Goal: Task Accomplishment & Management: Use online tool/utility

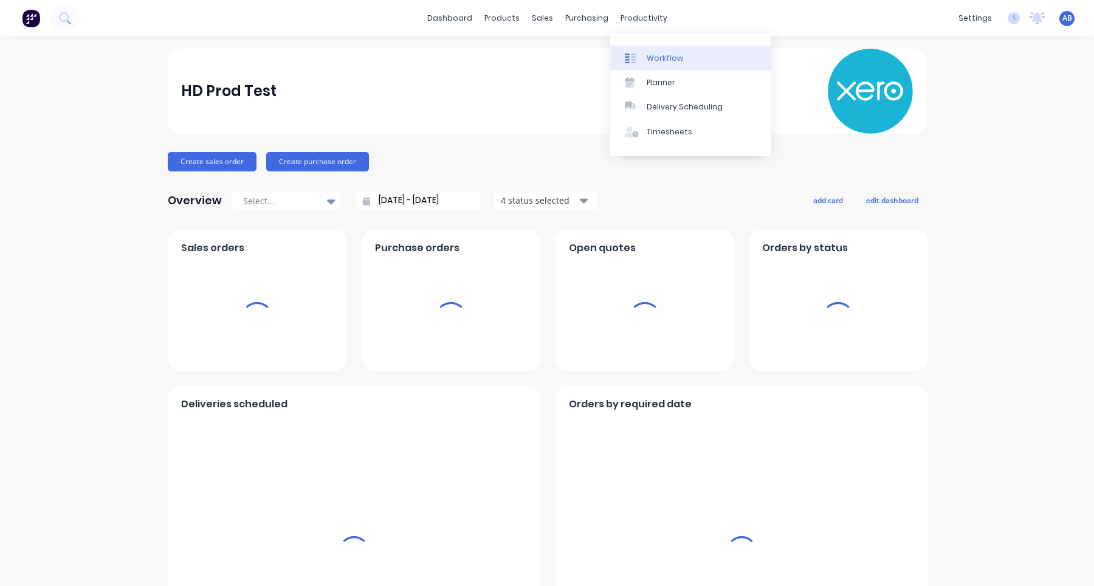
click at [670, 61] on div "Workflow" at bounding box center [664, 58] width 36 height 11
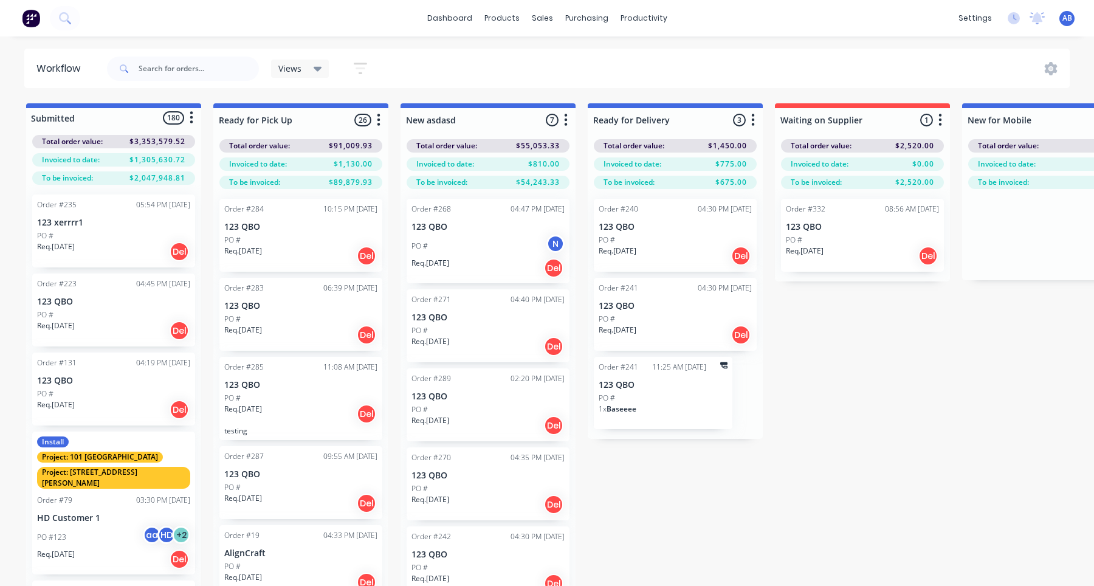
click at [476, 258] on div "N New Assignee" at bounding box center [494, 274] width 182 height 36
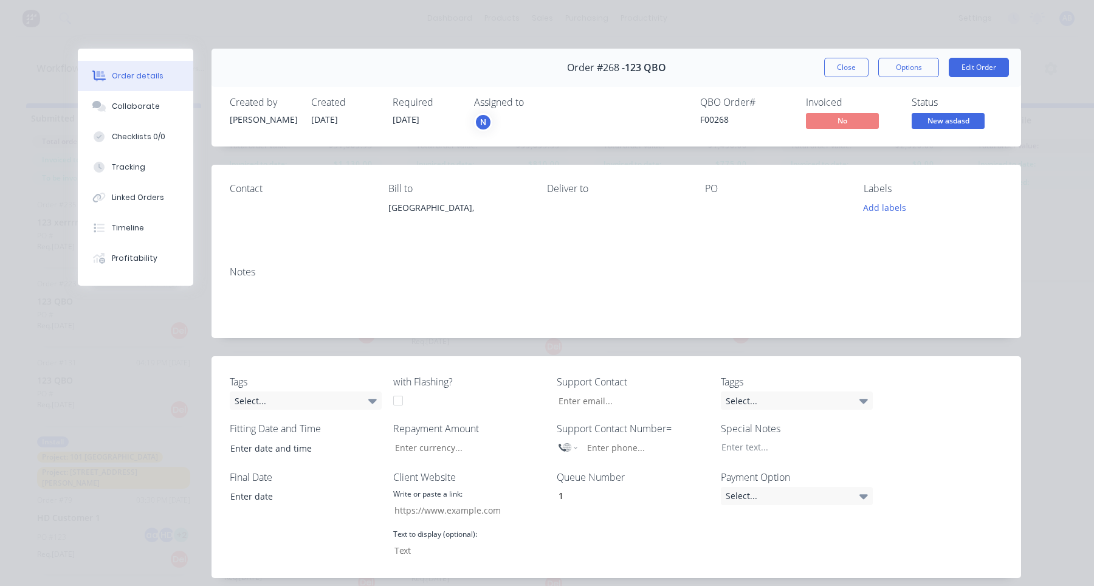
scroll to position [363, 0]
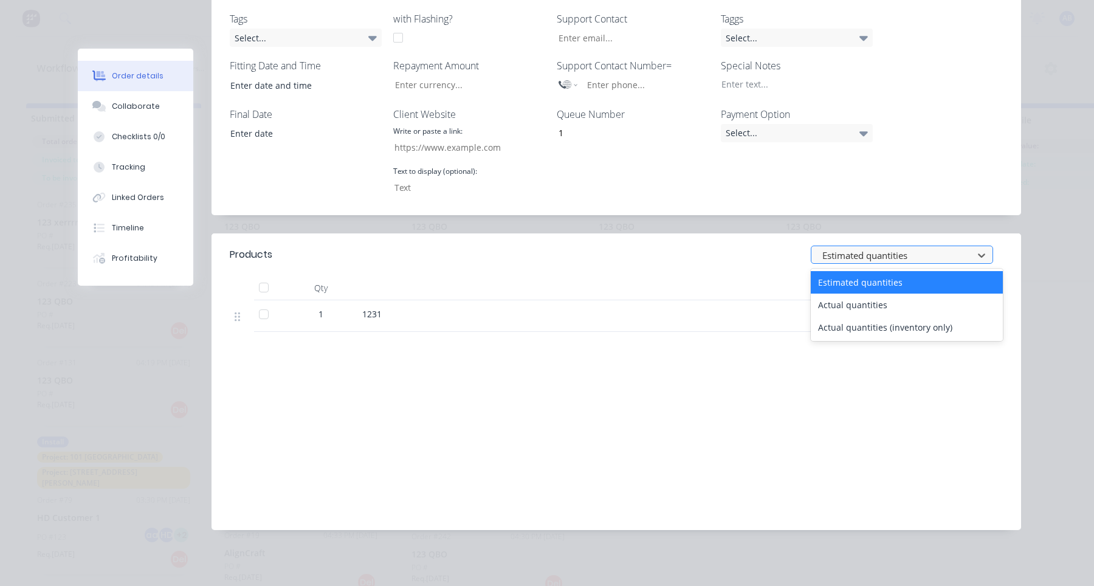
click at [866, 254] on div at bounding box center [894, 254] width 146 height 15
click at [866, 303] on div "Actual quantities" at bounding box center [906, 304] width 192 height 22
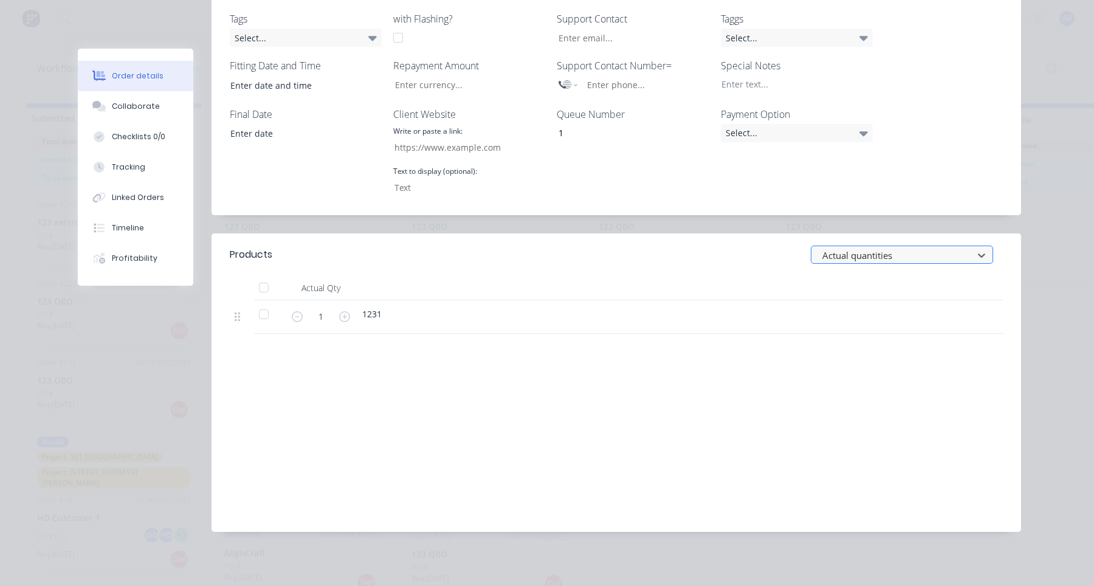
click at [876, 253] on div at bounding box center [894, 254] width 146 height 15
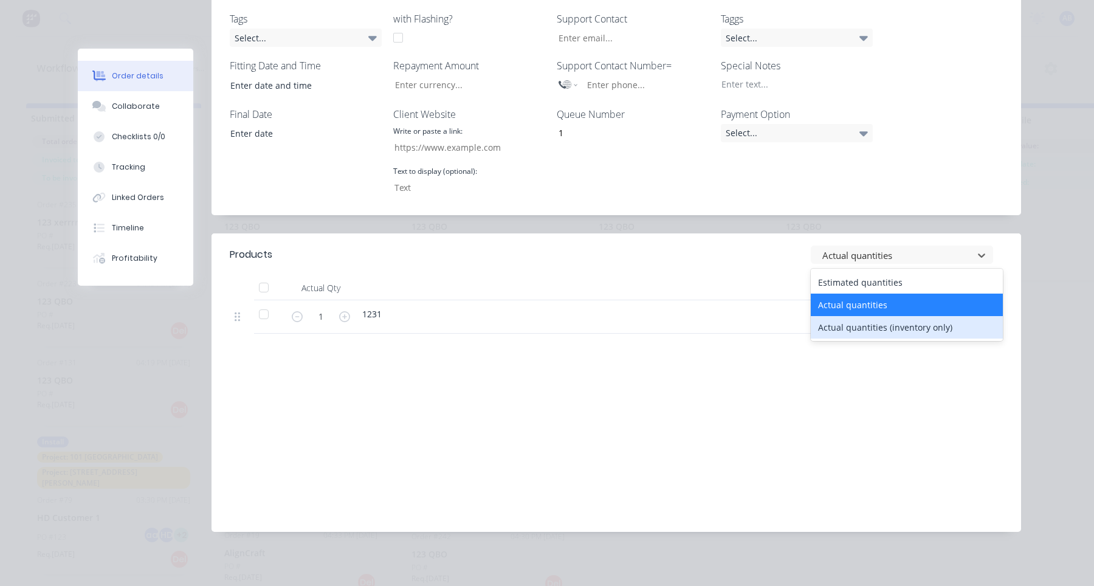
click at [872, 318] on div "Actual quantities (inventory only)" at bounding box center [906, 327] width 192 height 22
type input "0"
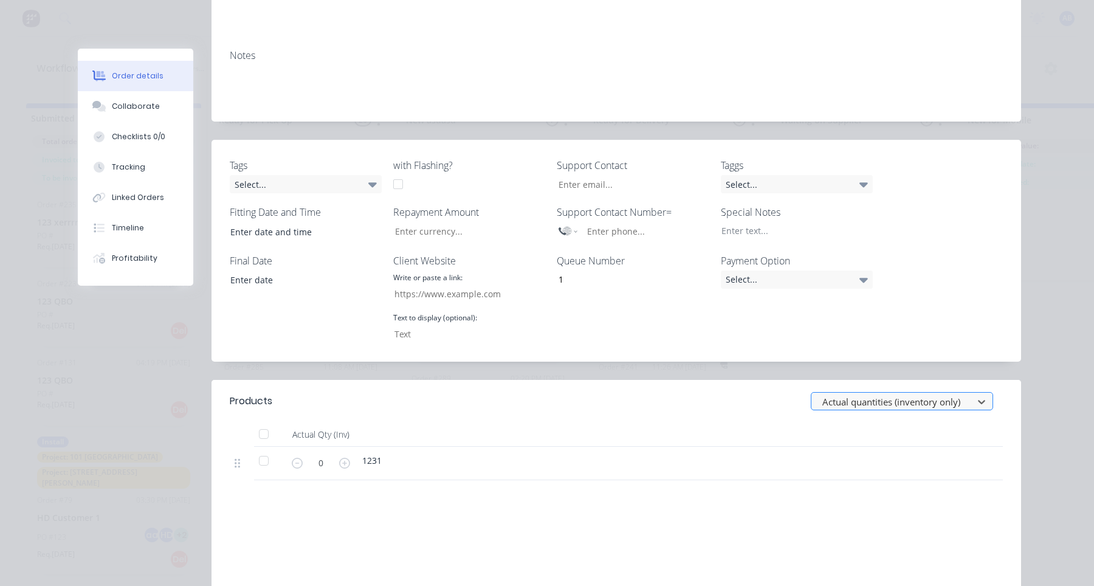
scroll to position [0, 0]
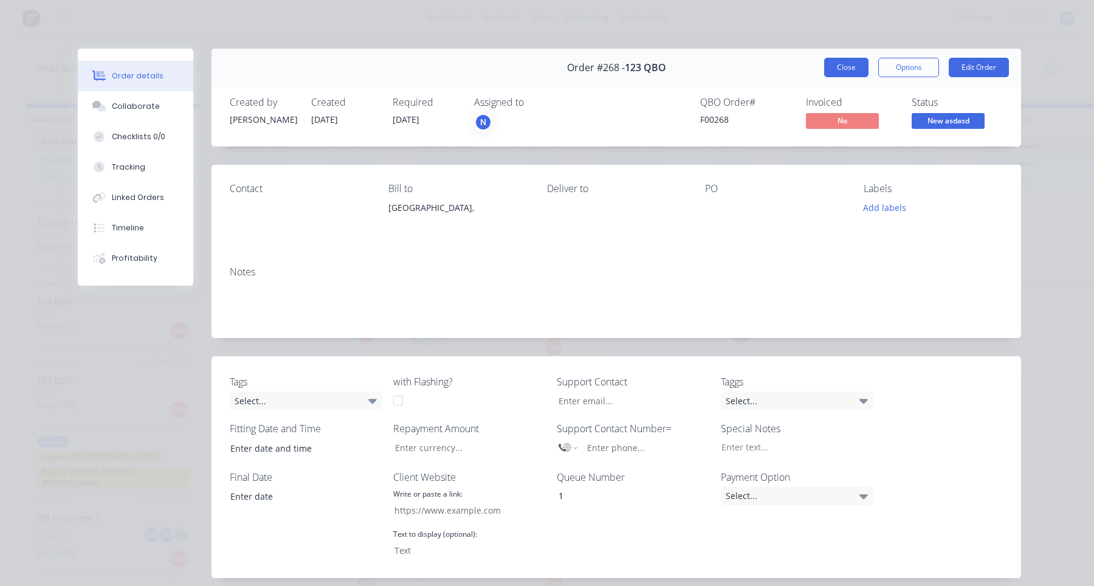
click at [836, 66] on button "Close" at bounding box center [846, 67] width 44 height 19
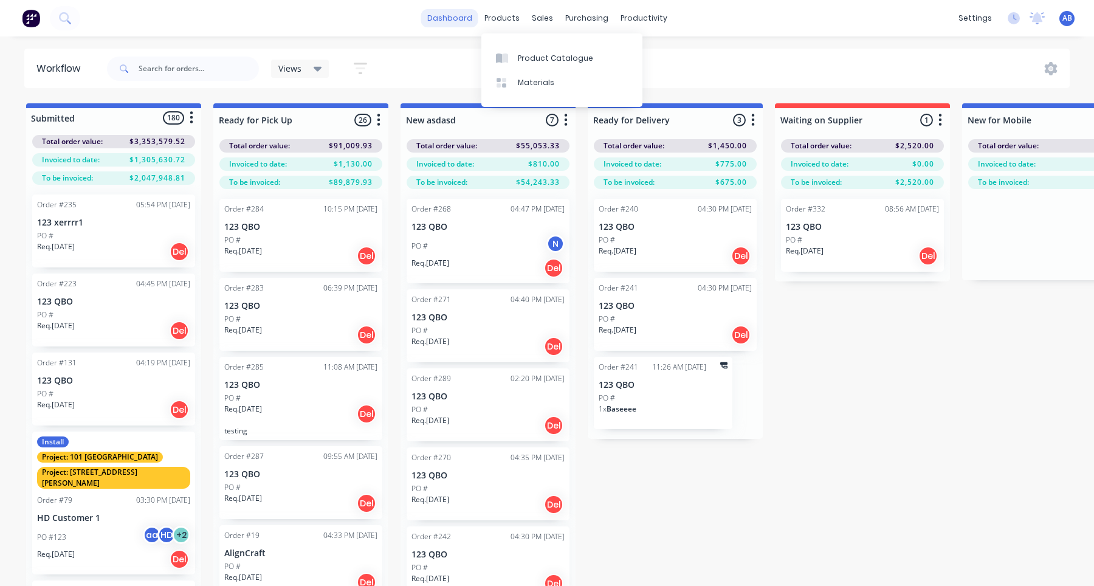
click at [465, 16] on link "dashboard" at bounding box center [449, 18] width 57 height 18
